Goal: Task Accomplishment & Management: Use online tool/utility

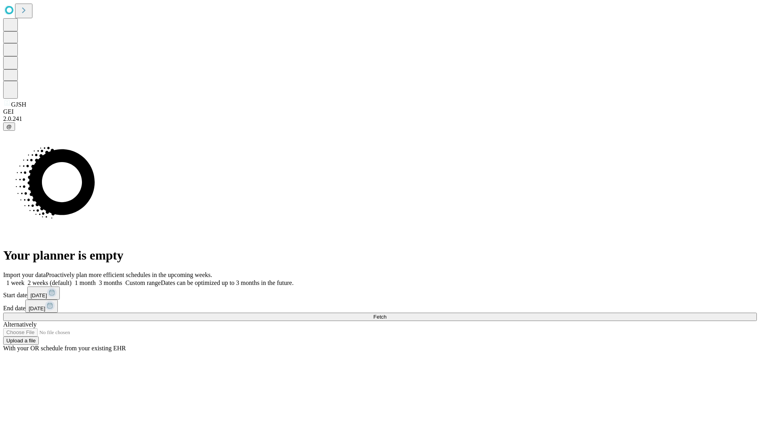
click at [387, 314] on span "Fetch" at bounding box center [379, 317] width 13 height 6
